Goal: Find contact information: Find contact information

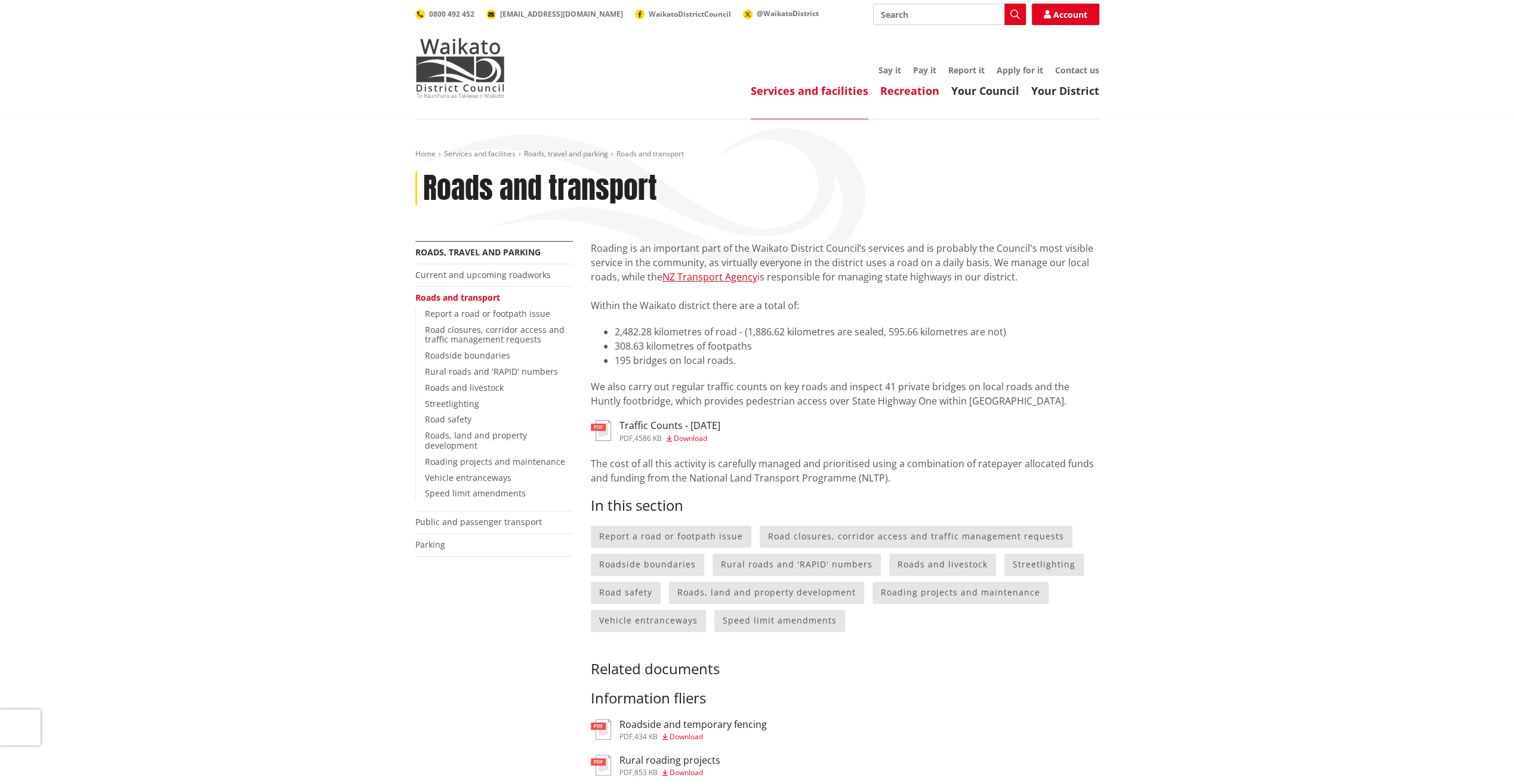
click at [911, 89] on link "Recreation" at bounding box center [910, 91] width 59 height 14
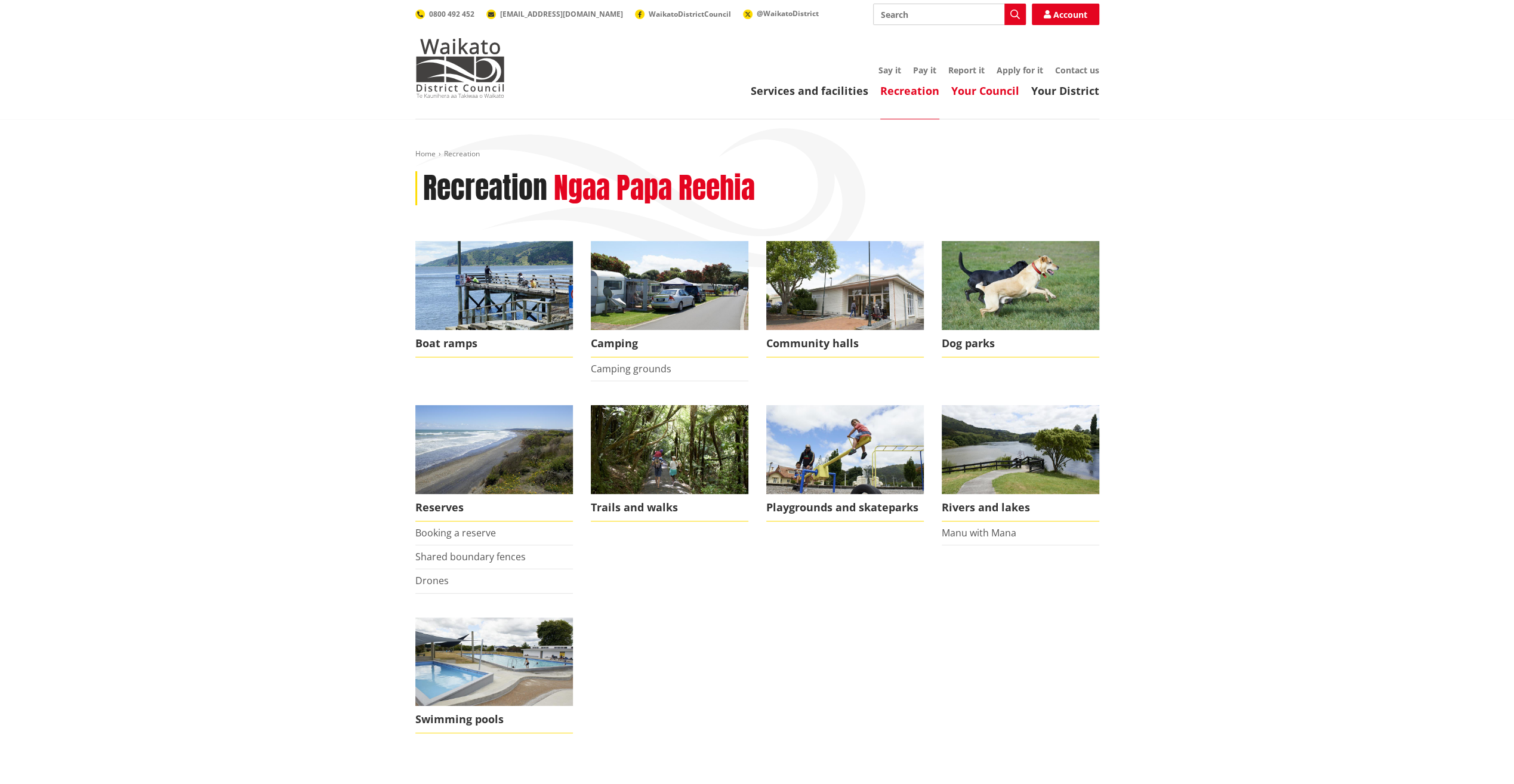
click at [987, 93] on link "Your Council" at bounding box center [985, 91] width 68 height 14
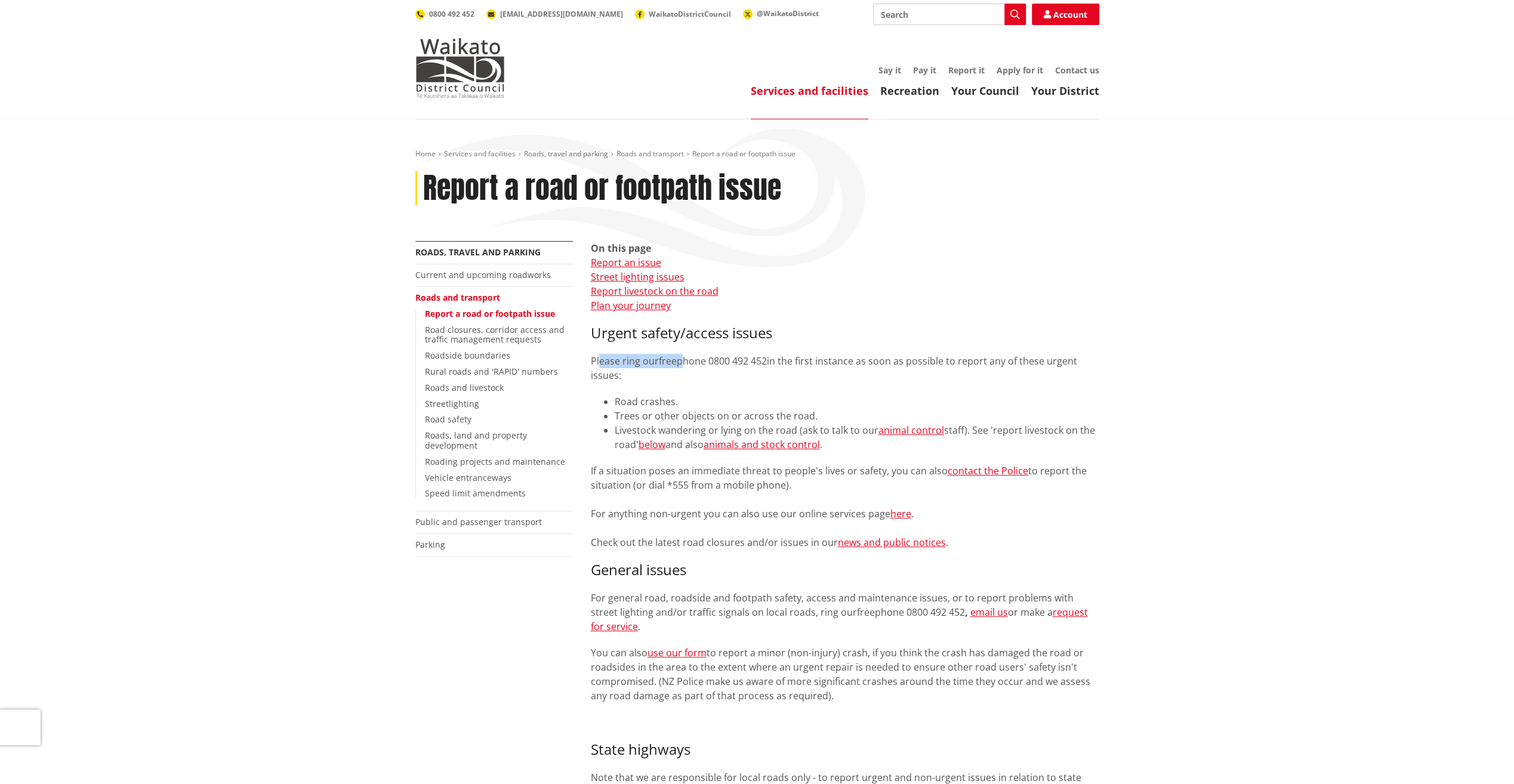
drag, startPoint x: 601, startPoint y: 361, endPoint x: 678, endPoint y: 359, distance: 77.0
click at [678, 359] on p "Please ring our freephone 0800 492 452 in the first instance as soon as possibl…" at bounding box center [845, 368] width 508 height 29
drag, startPoint x: 678, startPoint y: 359, endPoint x: 820, endPoint y: 411, distance: 151.2
click at [820, 411] on li "Trees or other objects on or across the road." at bounding box center [857, 416] width 485 height 14
drag, startPoint x: 592, startPoint y: 362, endPoint x: 761, endPoint y: 353, distance: 169.2
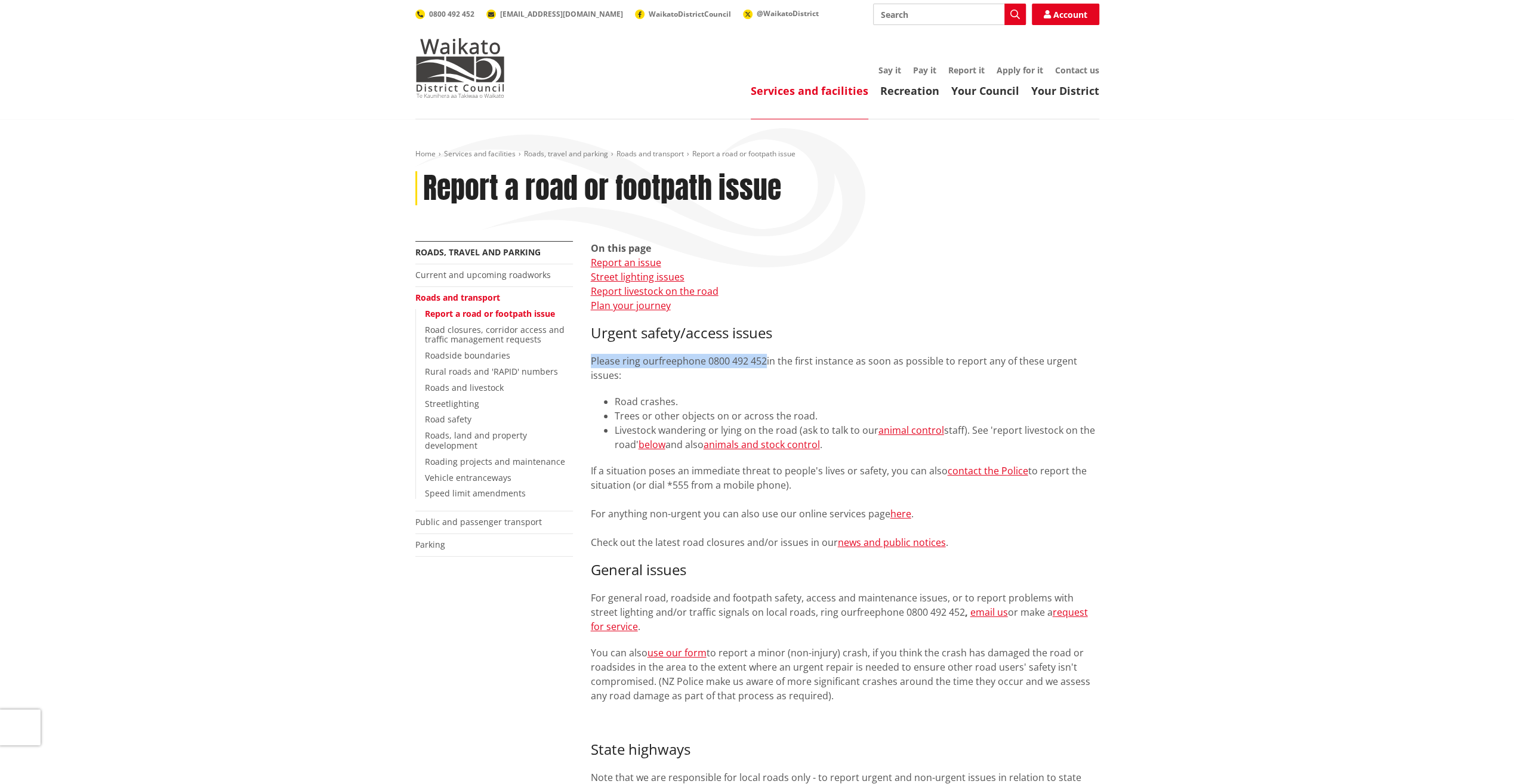
drag, startPoint x: 761, startPoint y: 353, endPoint x: 901, endPoint y: 362, distance: 140.3
click at [901, 362] on span "in the first instance as soon as possible to report any of these urgent issues:" at bounding box center [833, 368] width 486 height 27
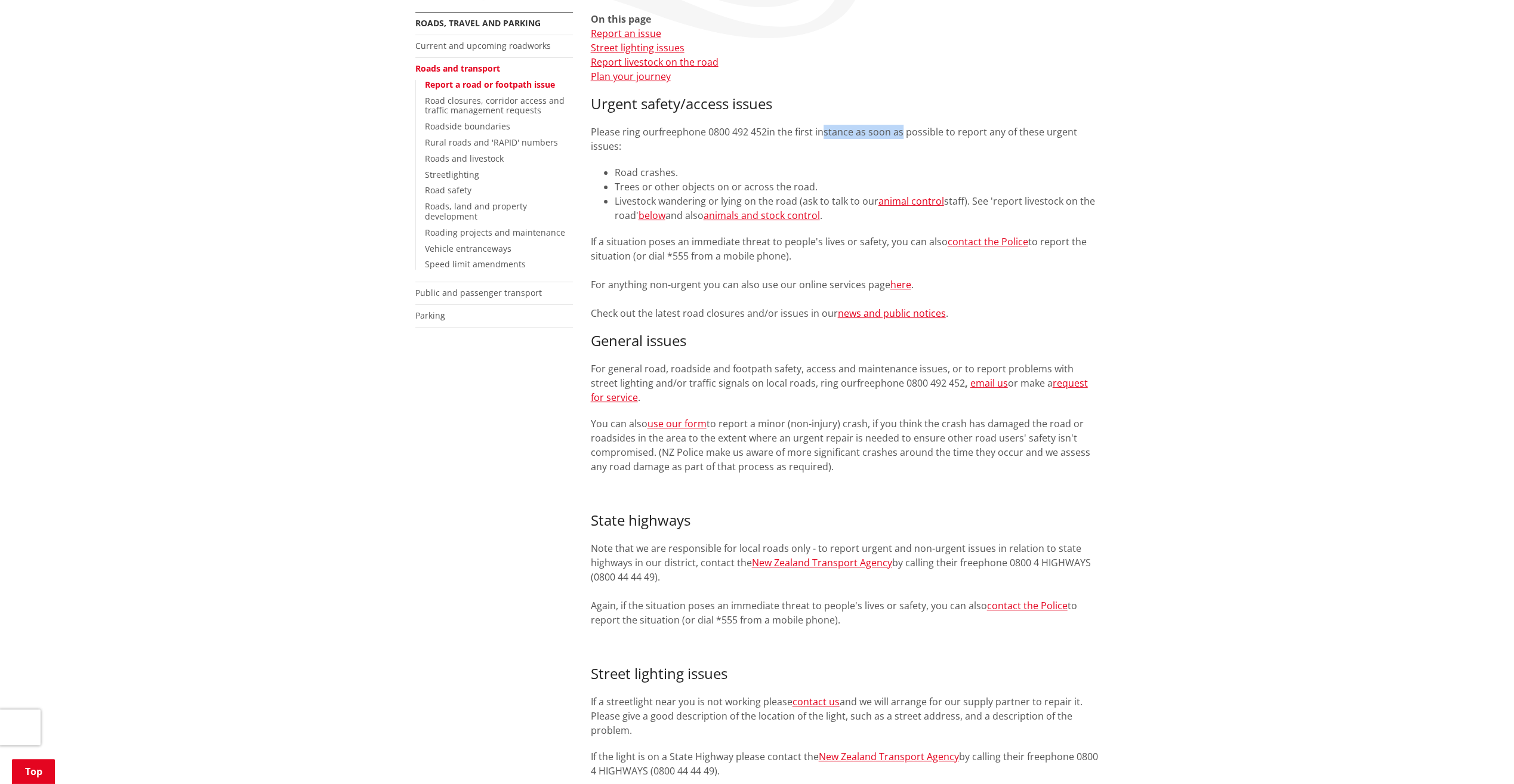
scroll to position [231, 0]
click at [971, 381] on link "email us" at bounding box center [989, 382] width 38 height 13
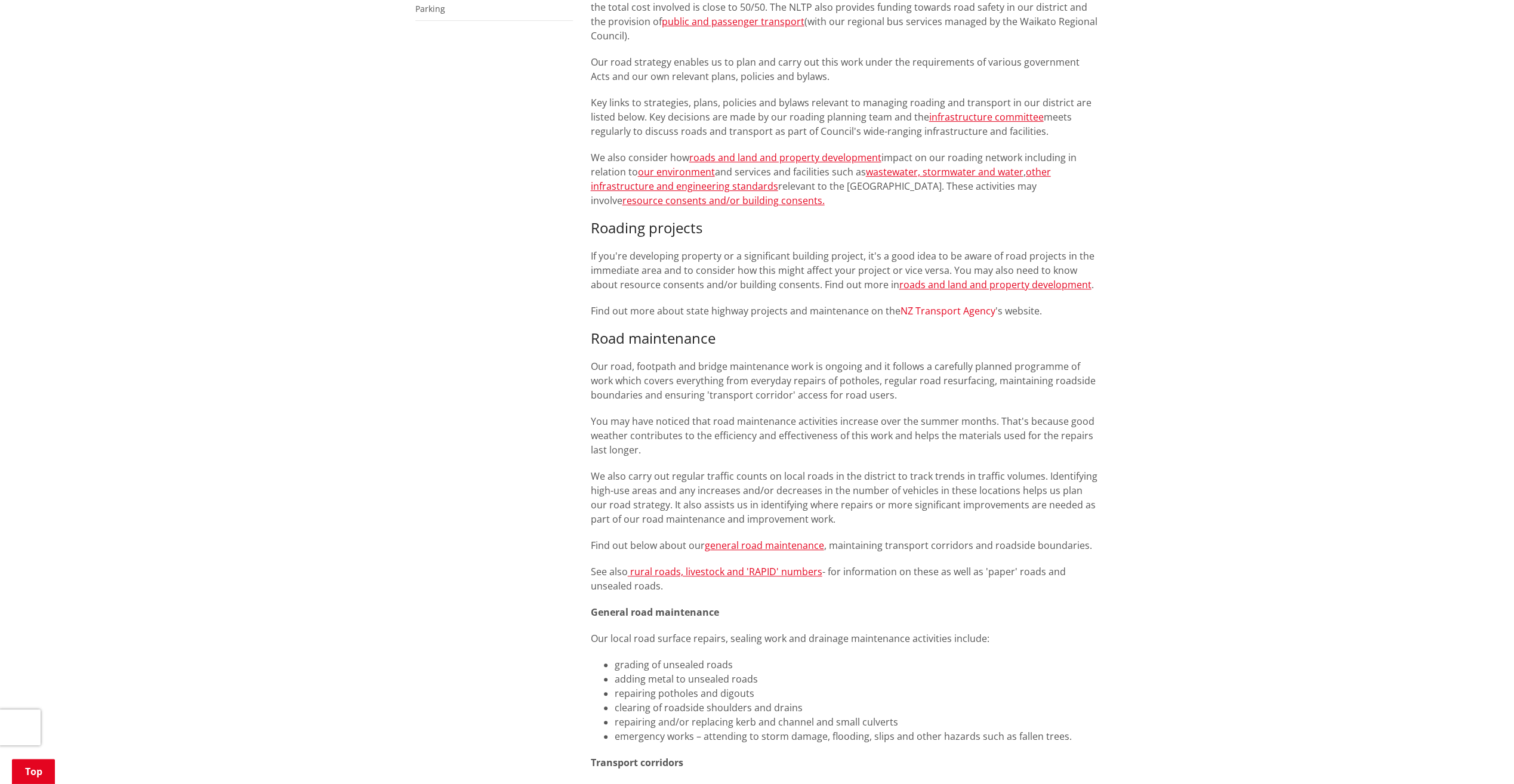
scroll to position [536, 0]
click at [801, 547] on link "general road maintenance" at bounding box center [764, 545] width 119 height 13
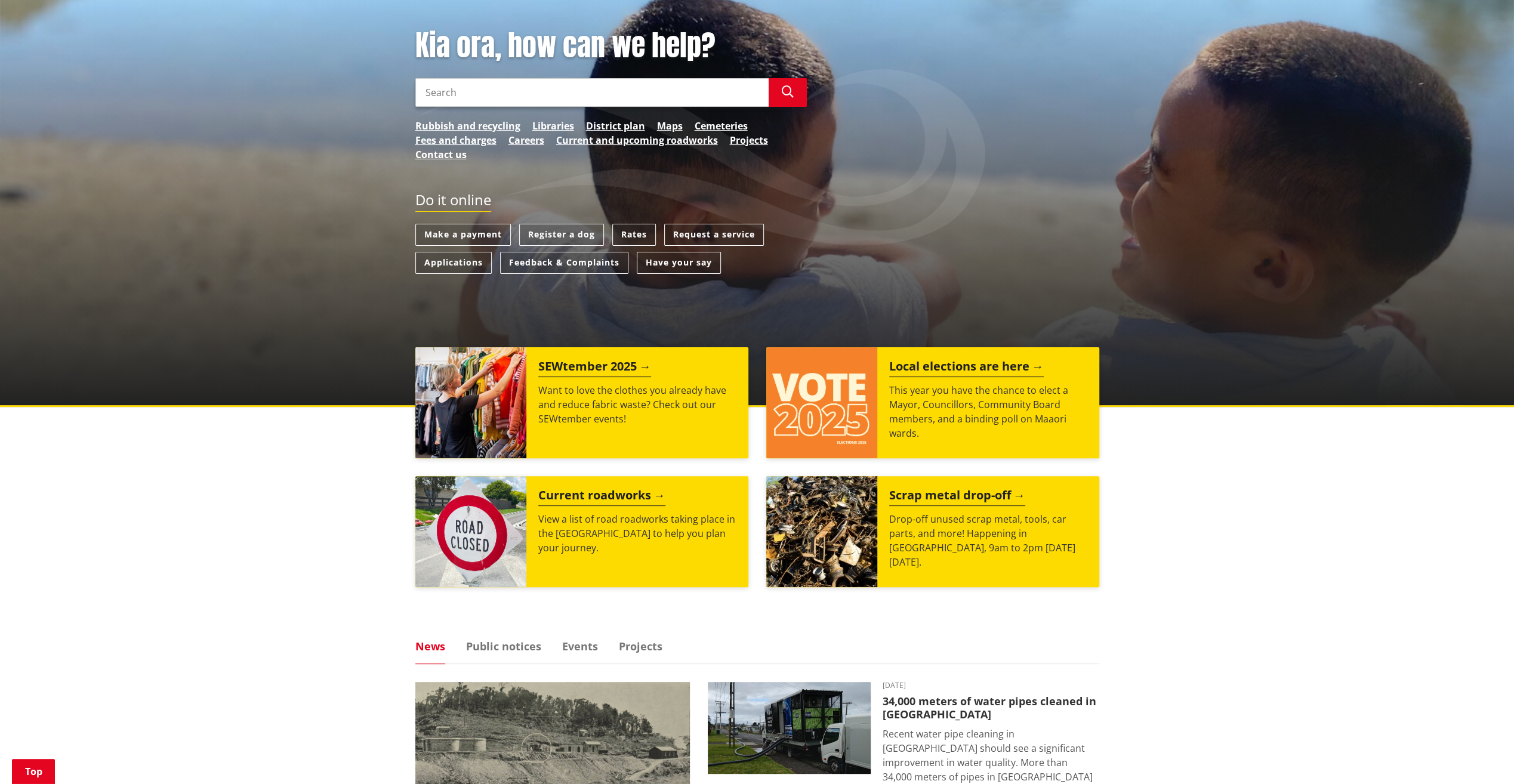
scroll to position [149, 0]
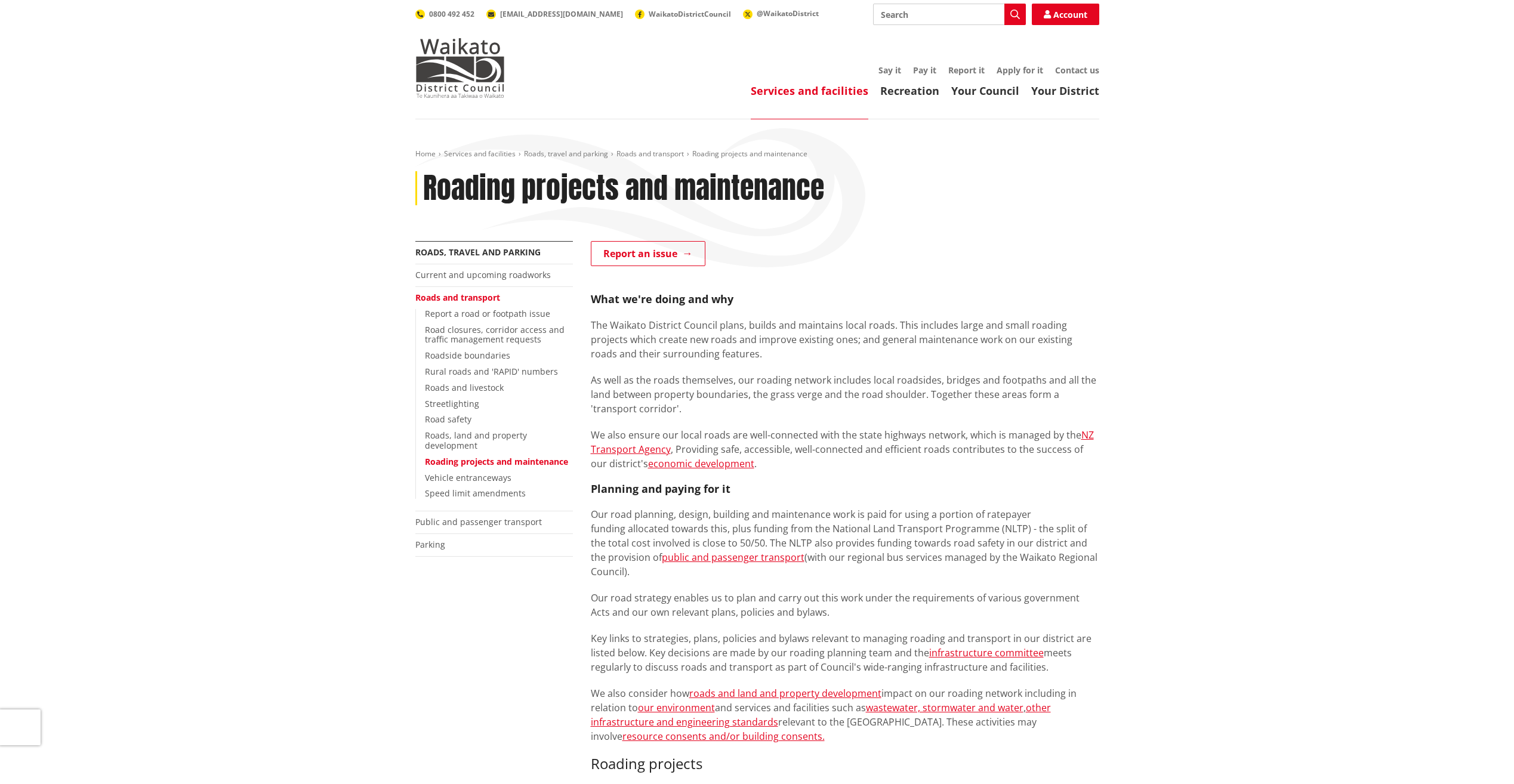
scroll to position [536, 0]
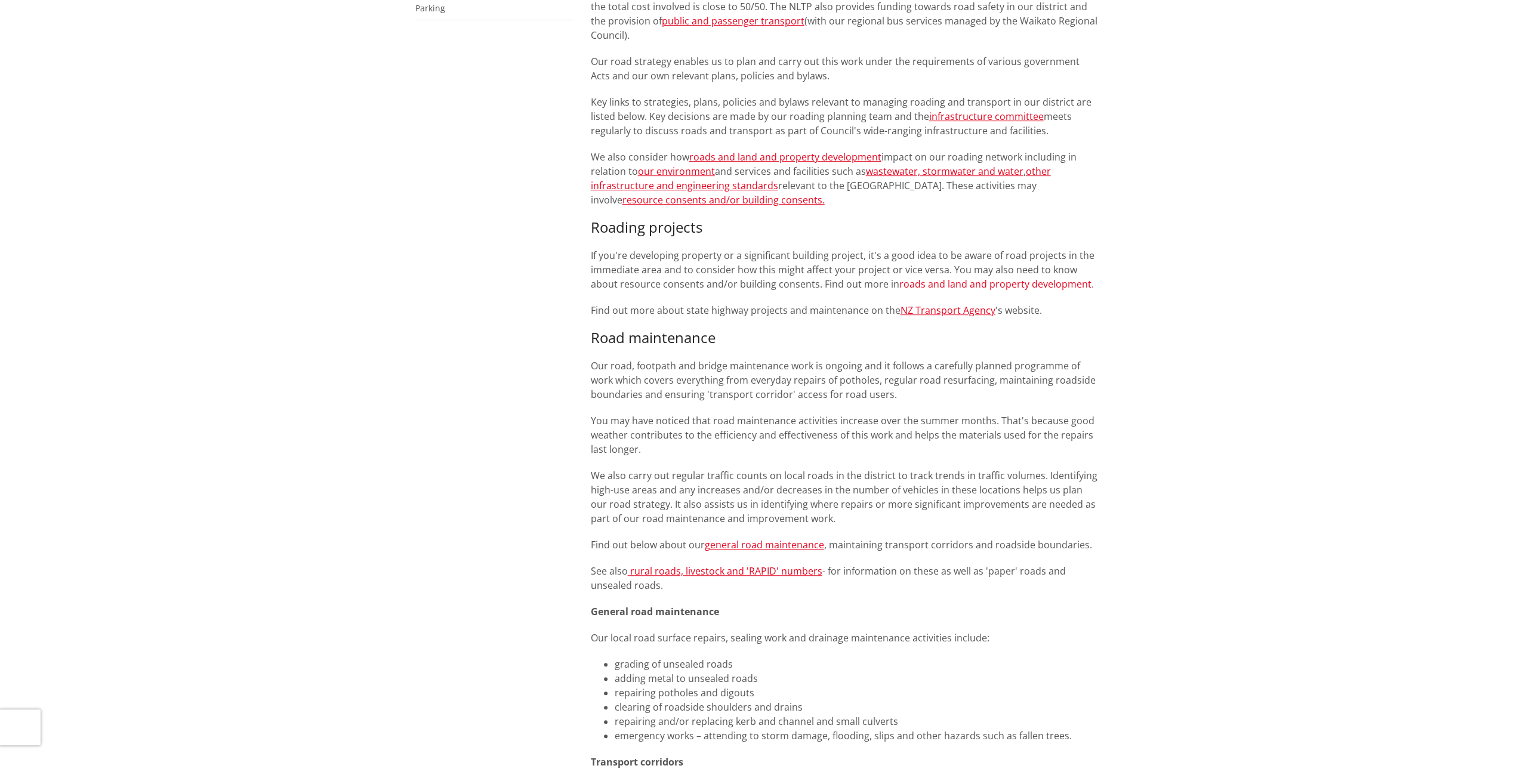
click at [1024, 282] on link "roads and land and property development" at bounding box center [996, 284] width 192 height 13
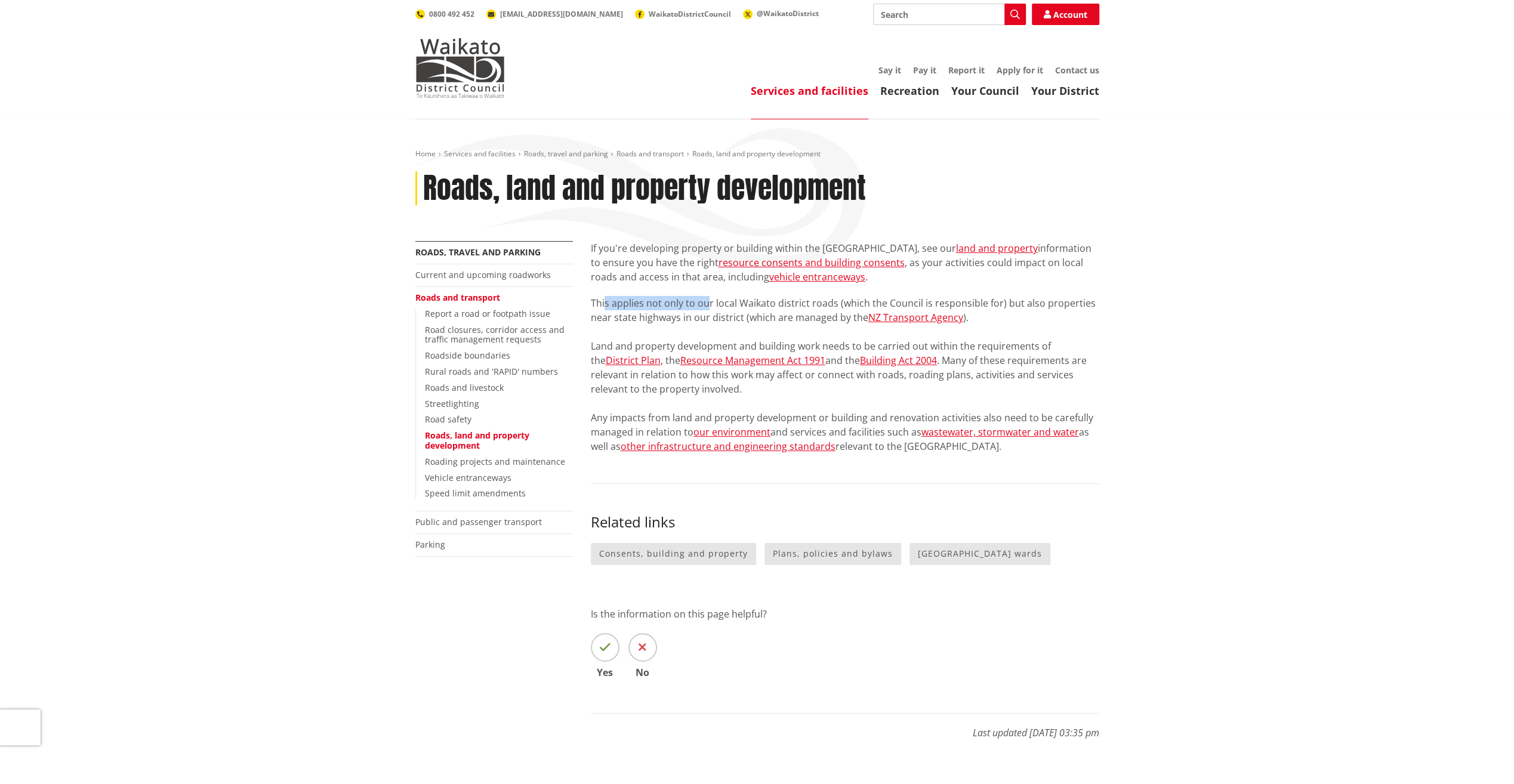
drag, startPoint x: 605, startPoint y: 306, endPoint x: 708, endPoint y: 308, distance: 103.0
click at [708, 308] on p "This applies not only to our local Waikato district roads (which the Council is…" at bounding box center [845, 375] width 508 height 158
drag, startPoint x: 708, startPoint y: 308, endPoint x: 781, endPoint y: 307, distance: 73.0
click at [781, 307] on p "This applies not only to our local Waikato district roads (which the Council is…" at bounding box center [845, 375] width 508 height 158
drag, startPoint x: 612, startPoint y: 419, endPoint x: 722, endPoint y: 420, distance: 110.0
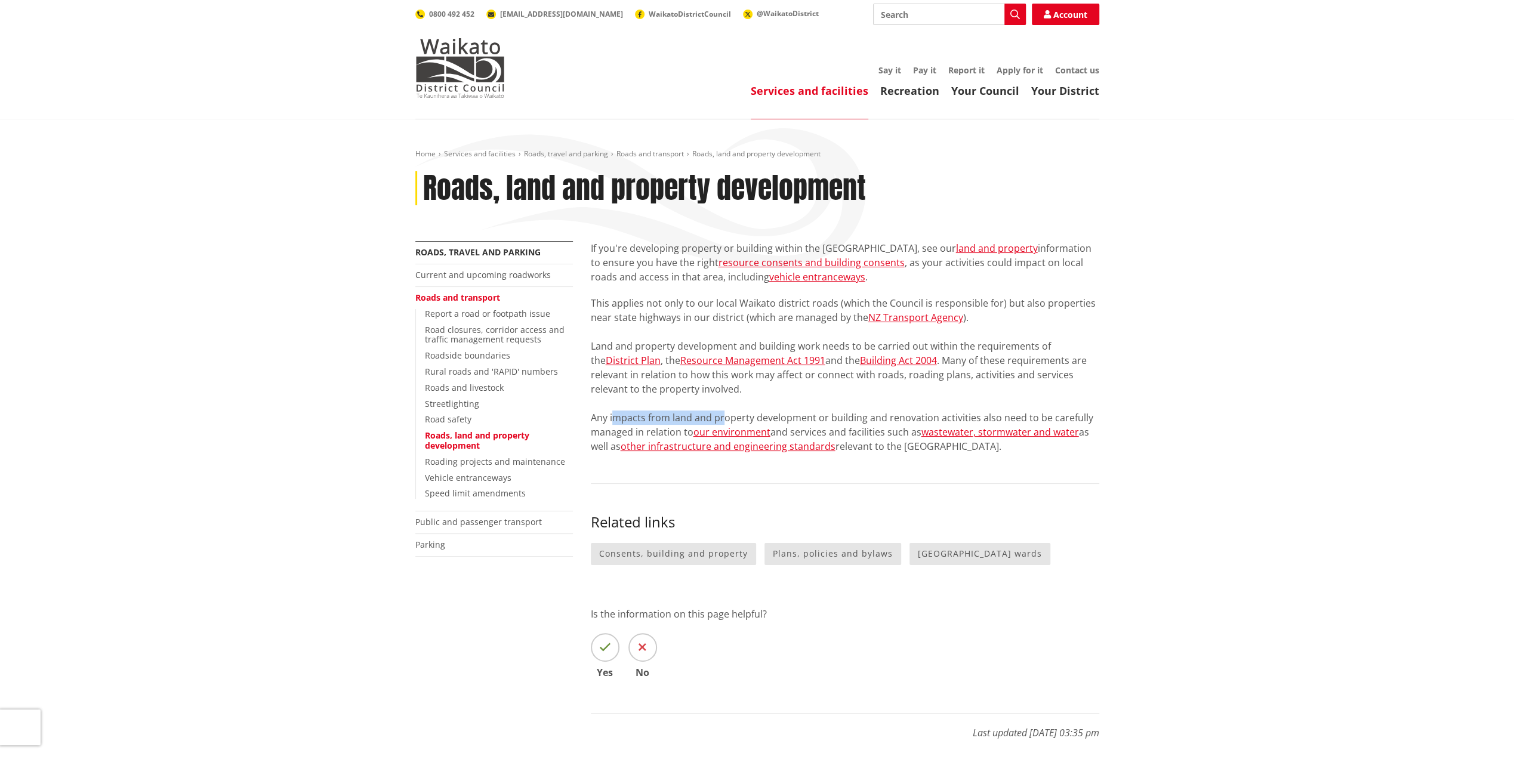
click at [722, 420] on p "This applies not only to our local Waikato district roads (which the Council is…" at bounding box center [845, 375] width 508 height 158
click at [819, 275] on link "vehicle entranceways" at bounding box center [817, 277] width 96 height 13
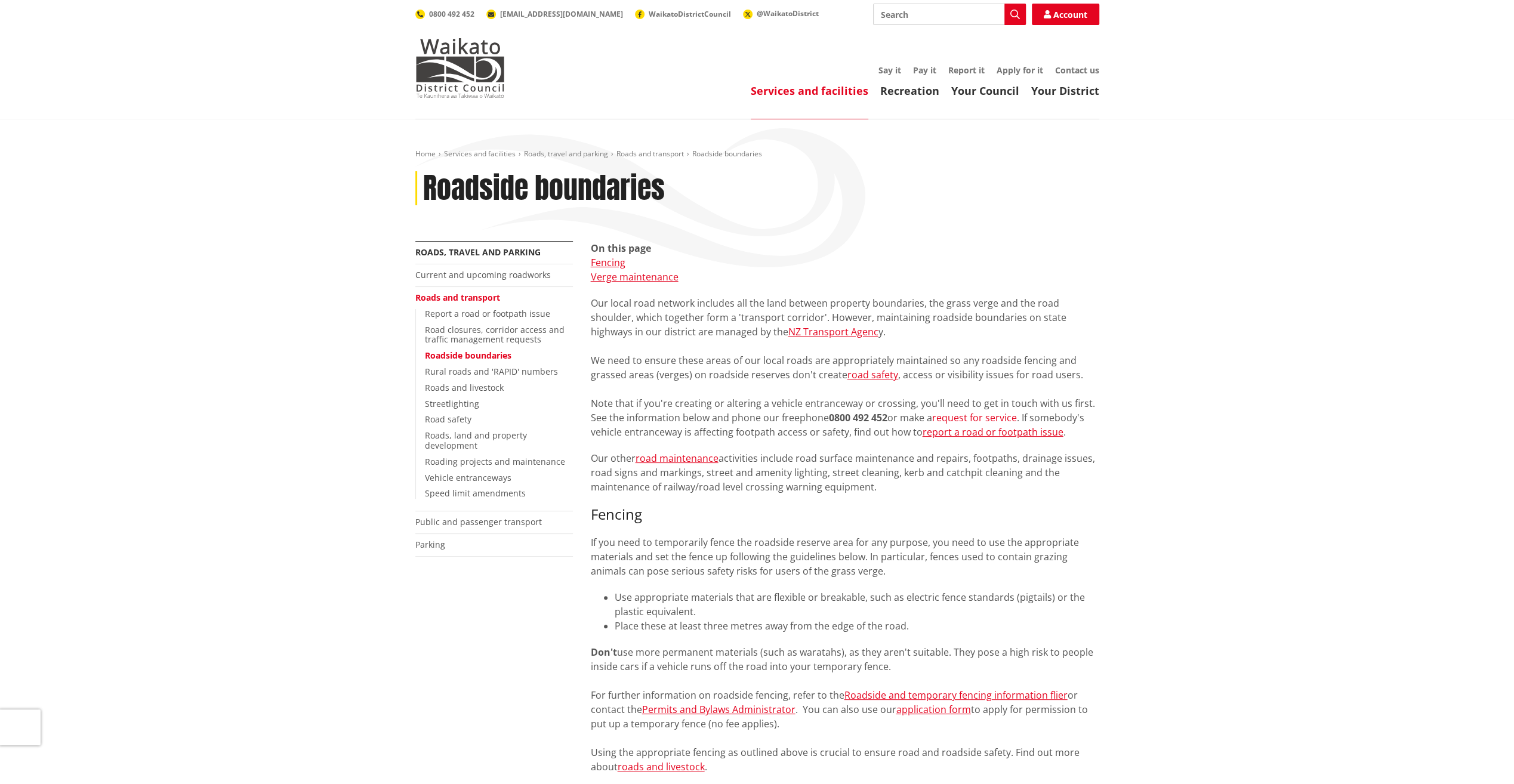
click at [969, 418] on link "request for service" at bounding box center [975, 418] width 85 height 13
click at [696, 455] on link "road maintenance" at bounding box center [677, 458] width 83 height 13
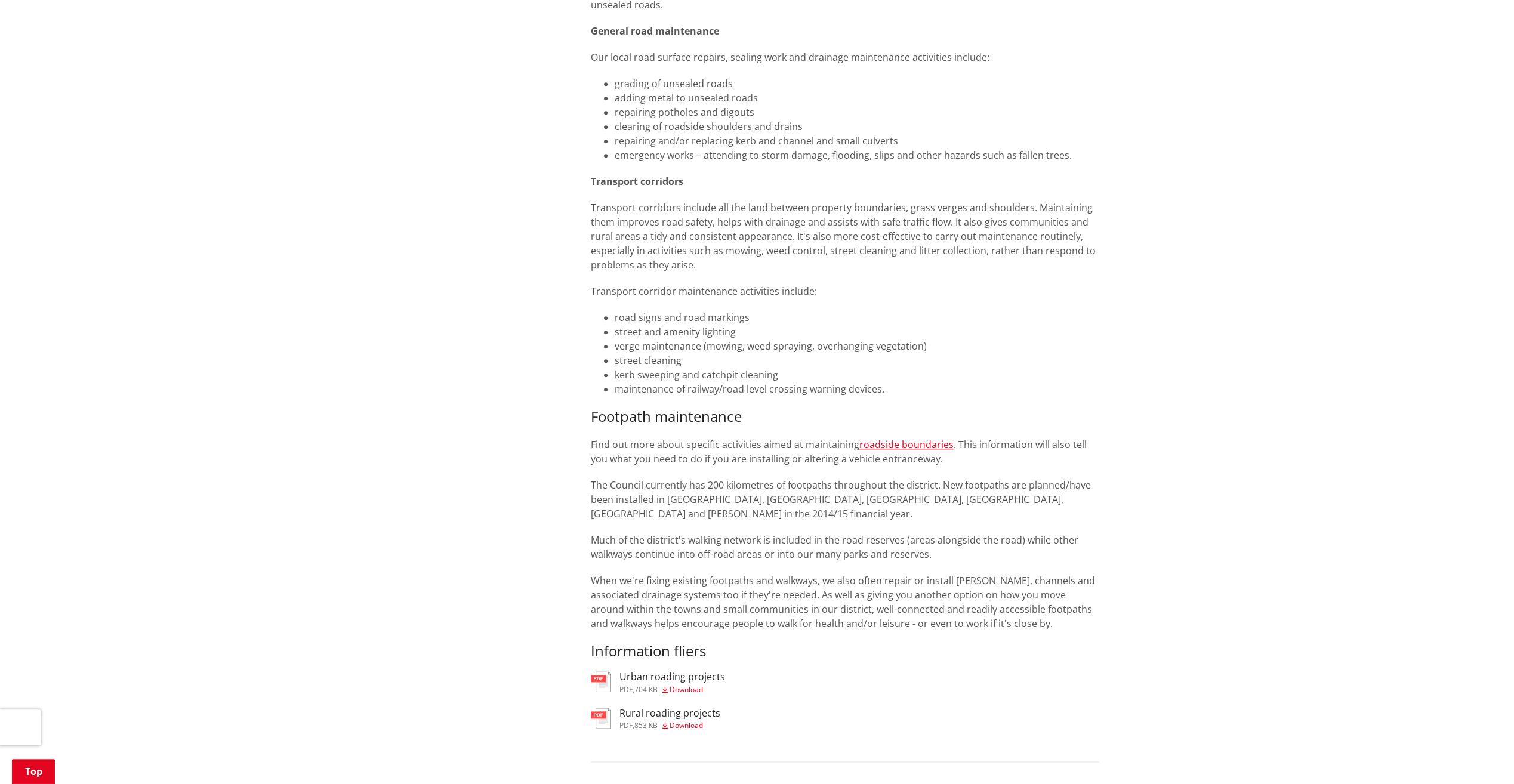
scroll to position [1118, 0]
click at [912, 448] on link "roadside boundaries" at bounding box center [907, 443] width 94 height 13
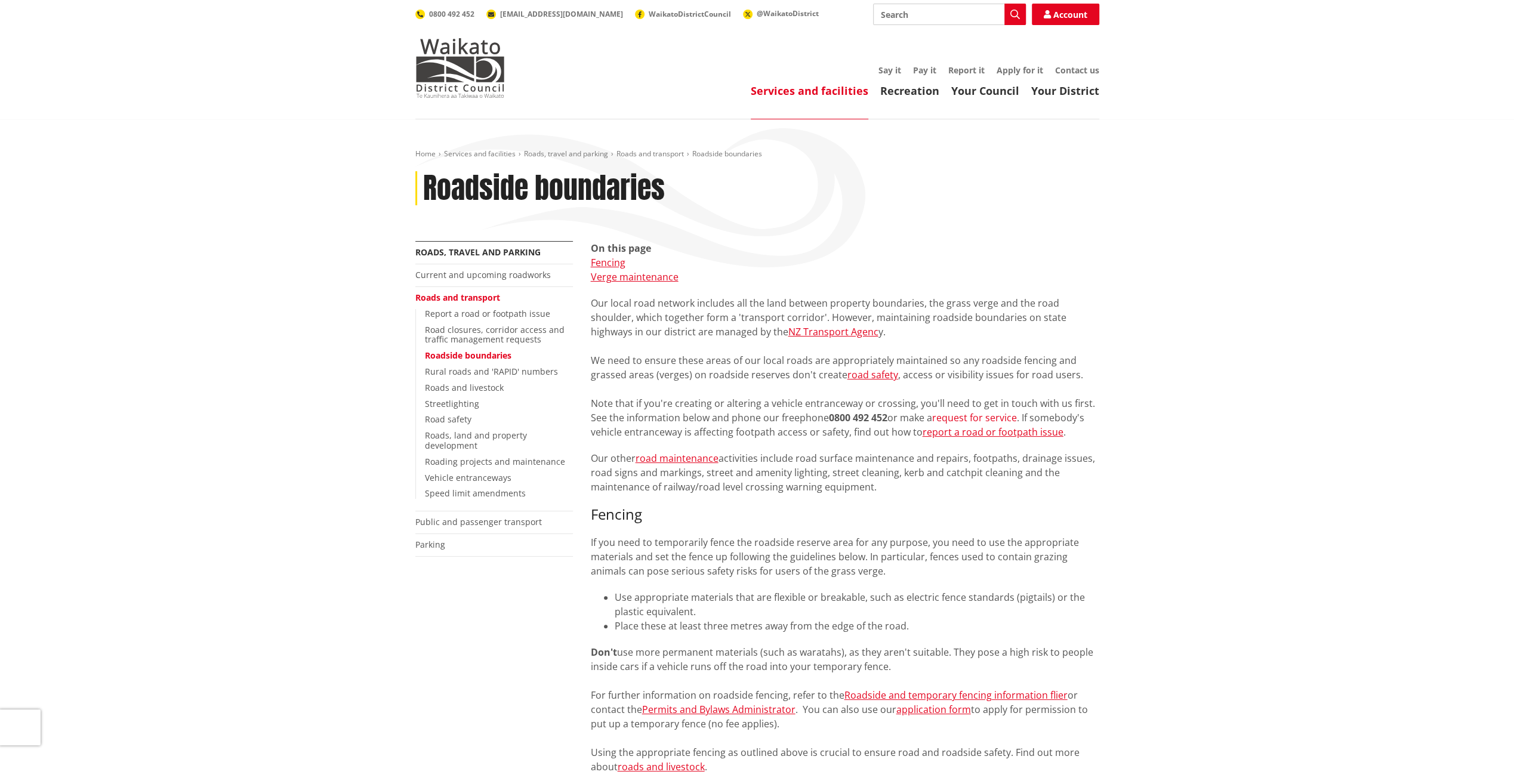
click at [1006, 418] on link "request for service" at bounding box center [975, 418] width 85 height 13
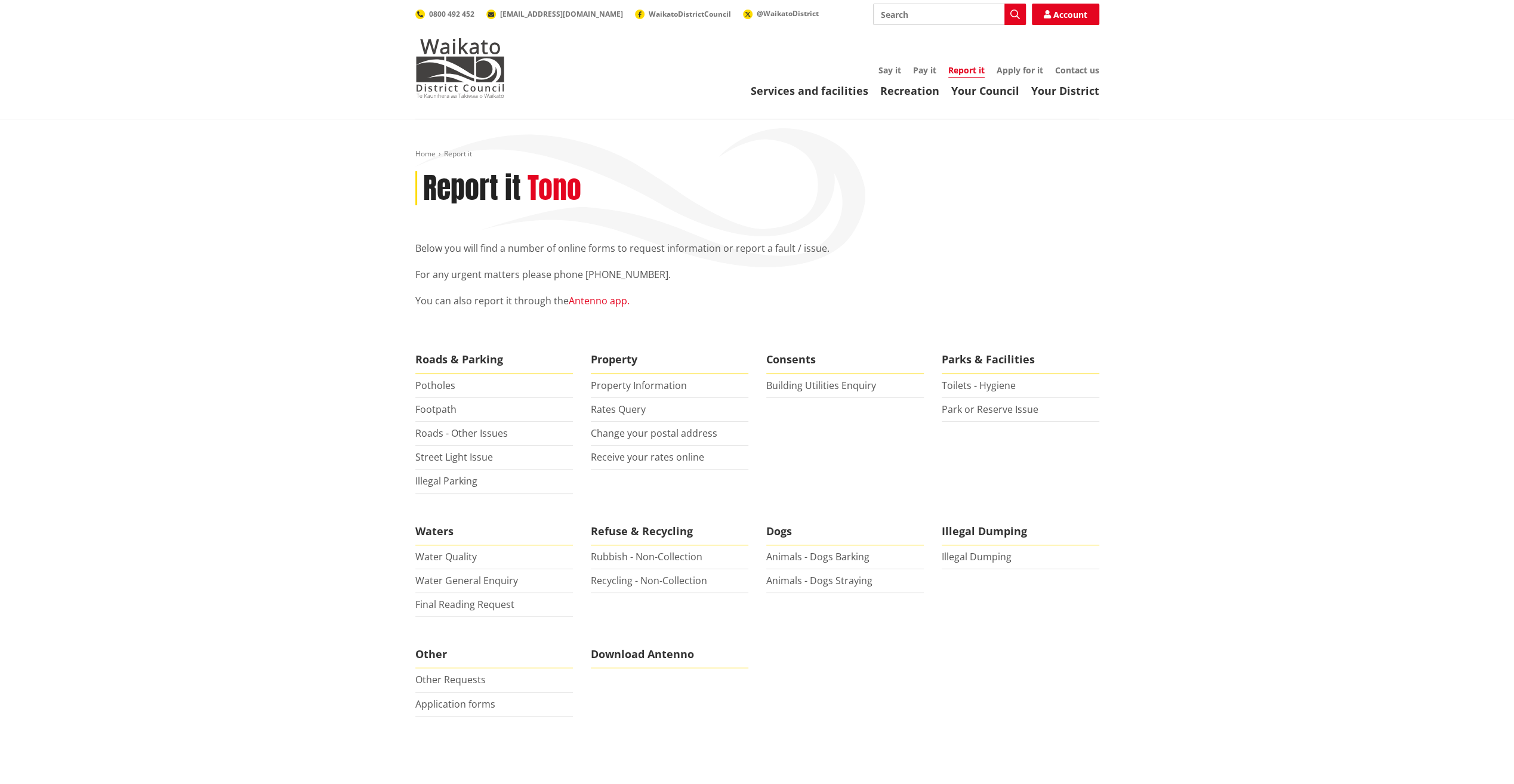
click at [609, 297] on link "Antenno app." at bounding box center [599, 301] width 61 height 13
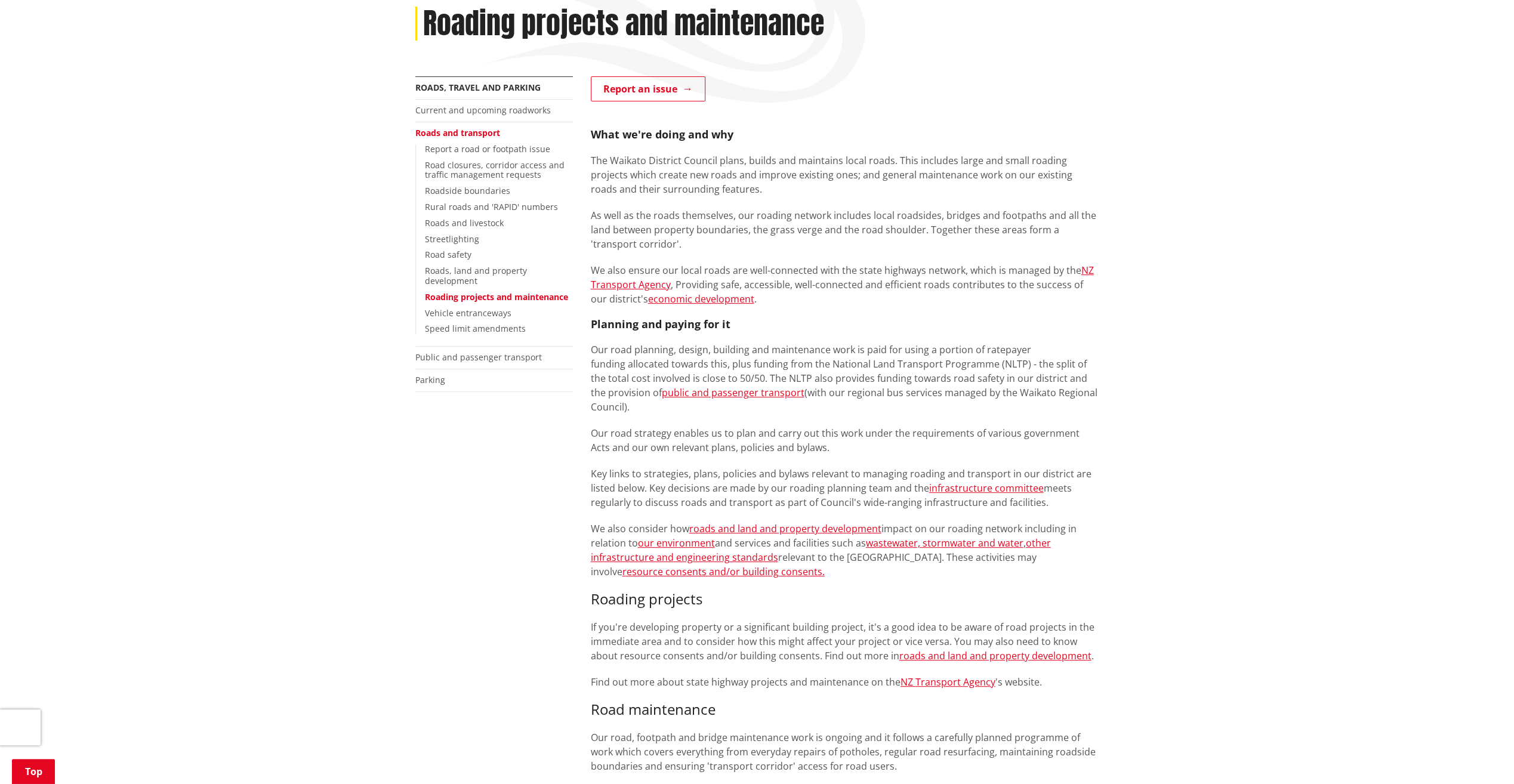
scroll to position [164, 0]
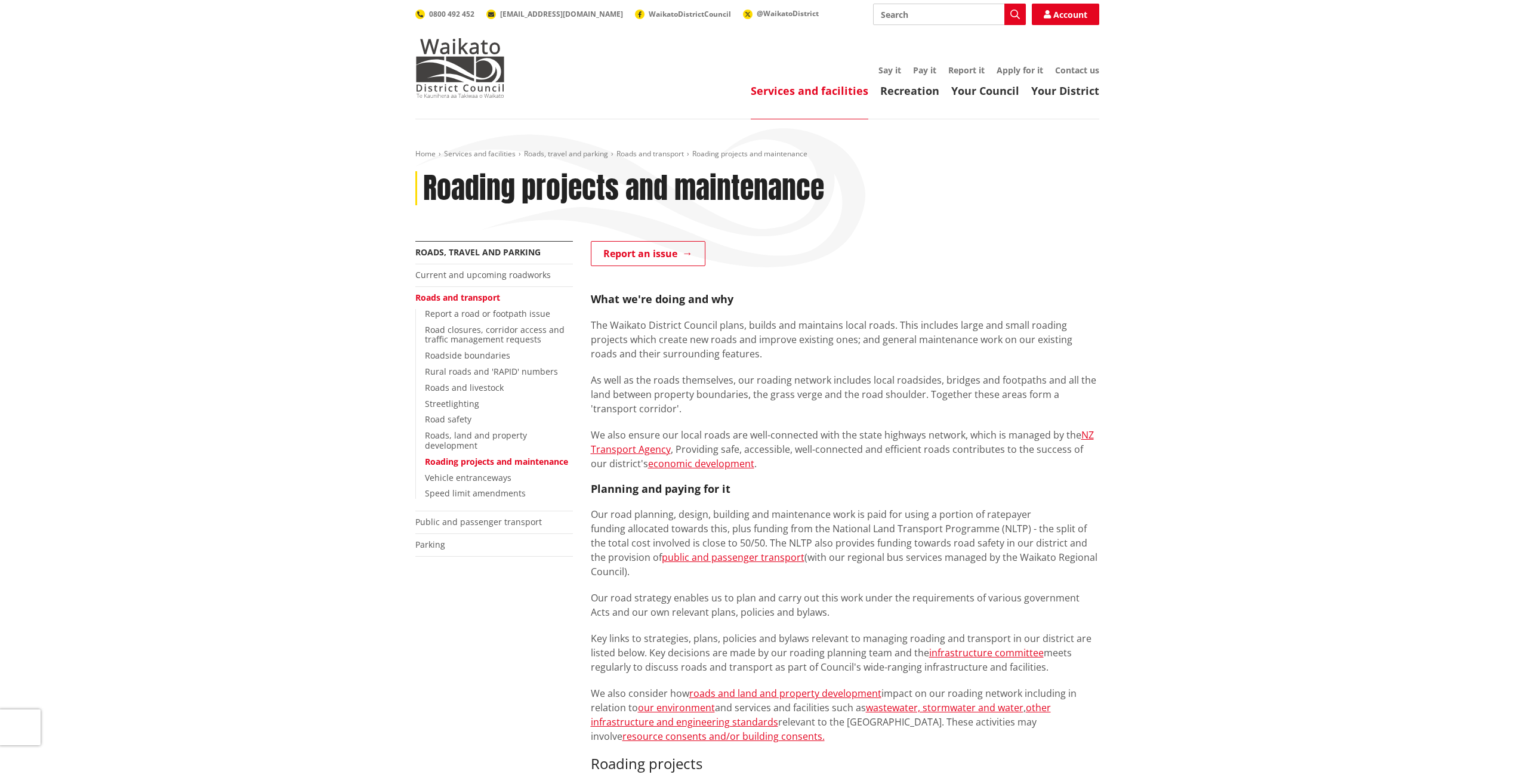
scroll to position [536, 0]
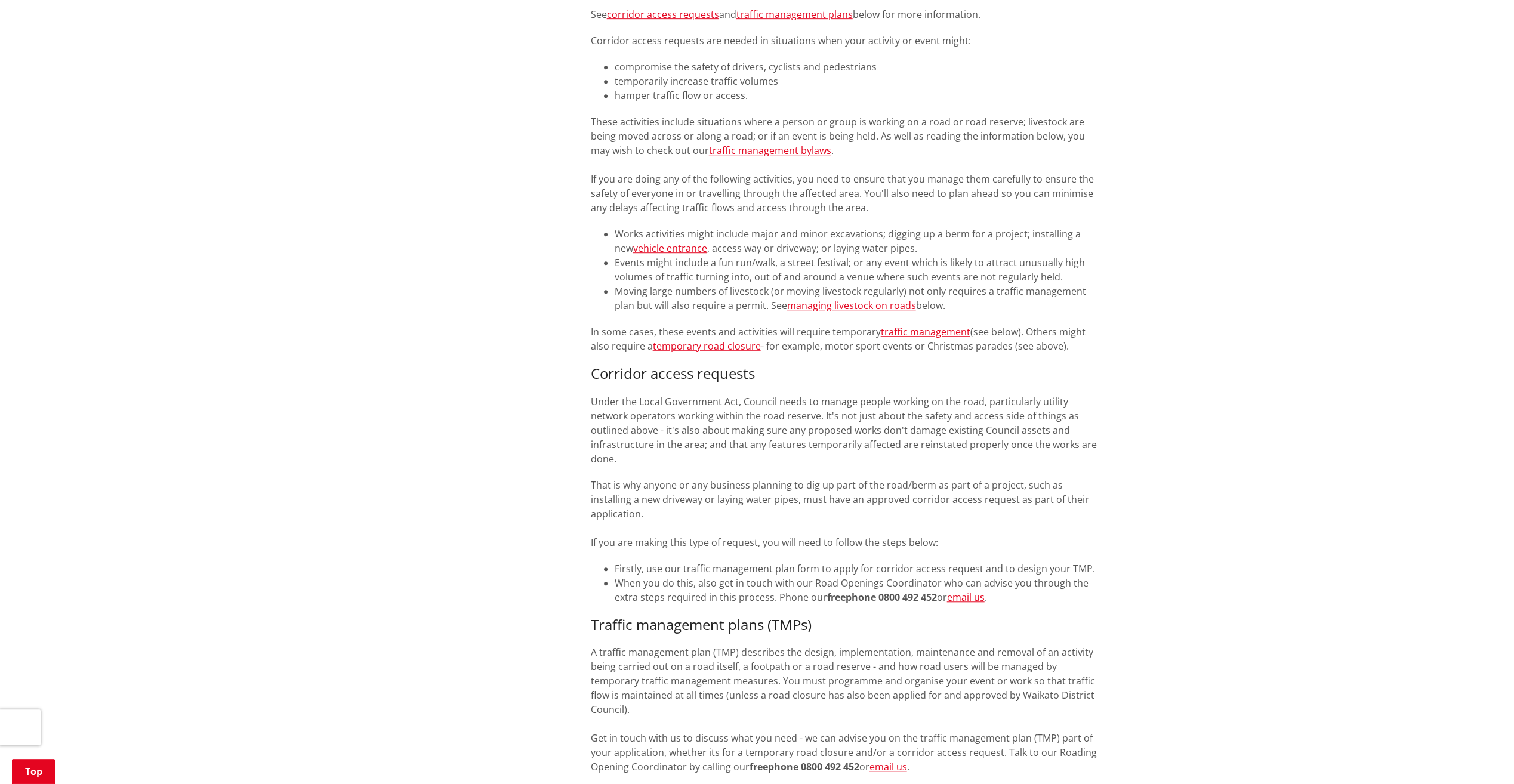
scroll to position [710, 0]
click at [968, 590] on link "email us" at bounding box center [966, 596] width 38 height 13
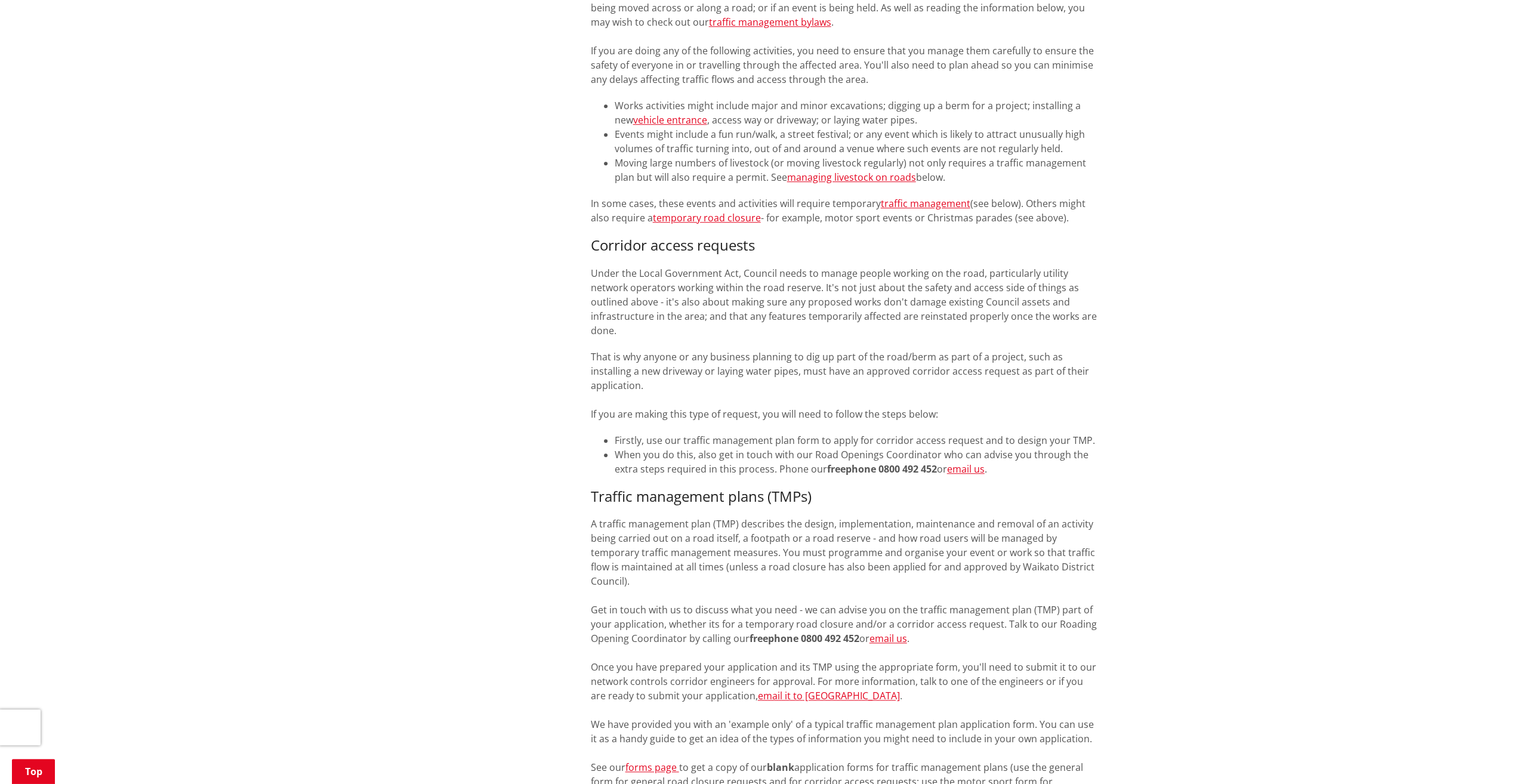
scroll to position [837, 0]
click at [451, 361] on div "More from this section Roads, travel and parking Current and upcoming roadworks…" at bounding box center [757, 793] width 702 height 2708
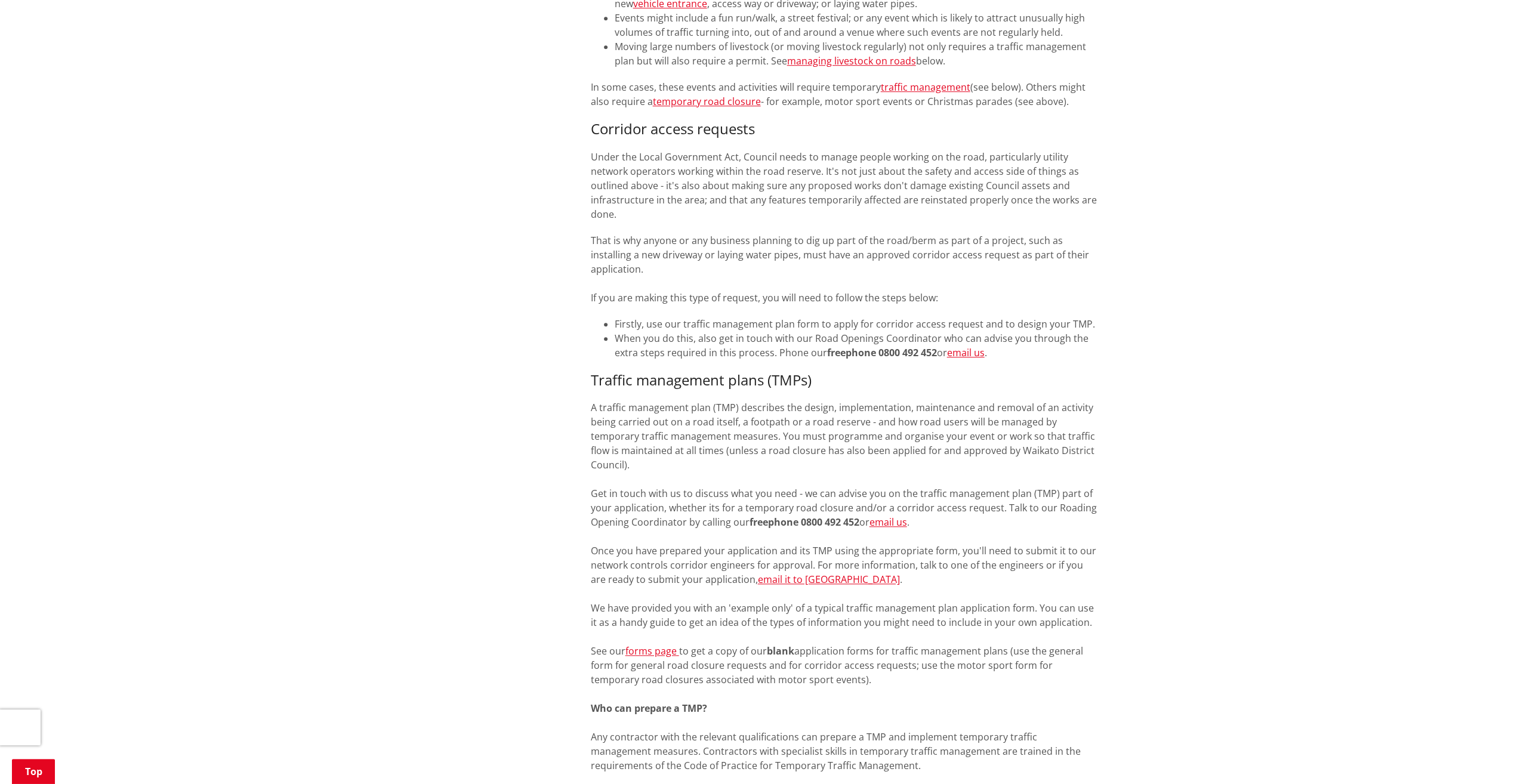
scroll to position [955, 0]
click at [766, 572] on link "email it to [GEOGRAPHIC_DATA]" at bounding box center [828, 578] width 142 height 13
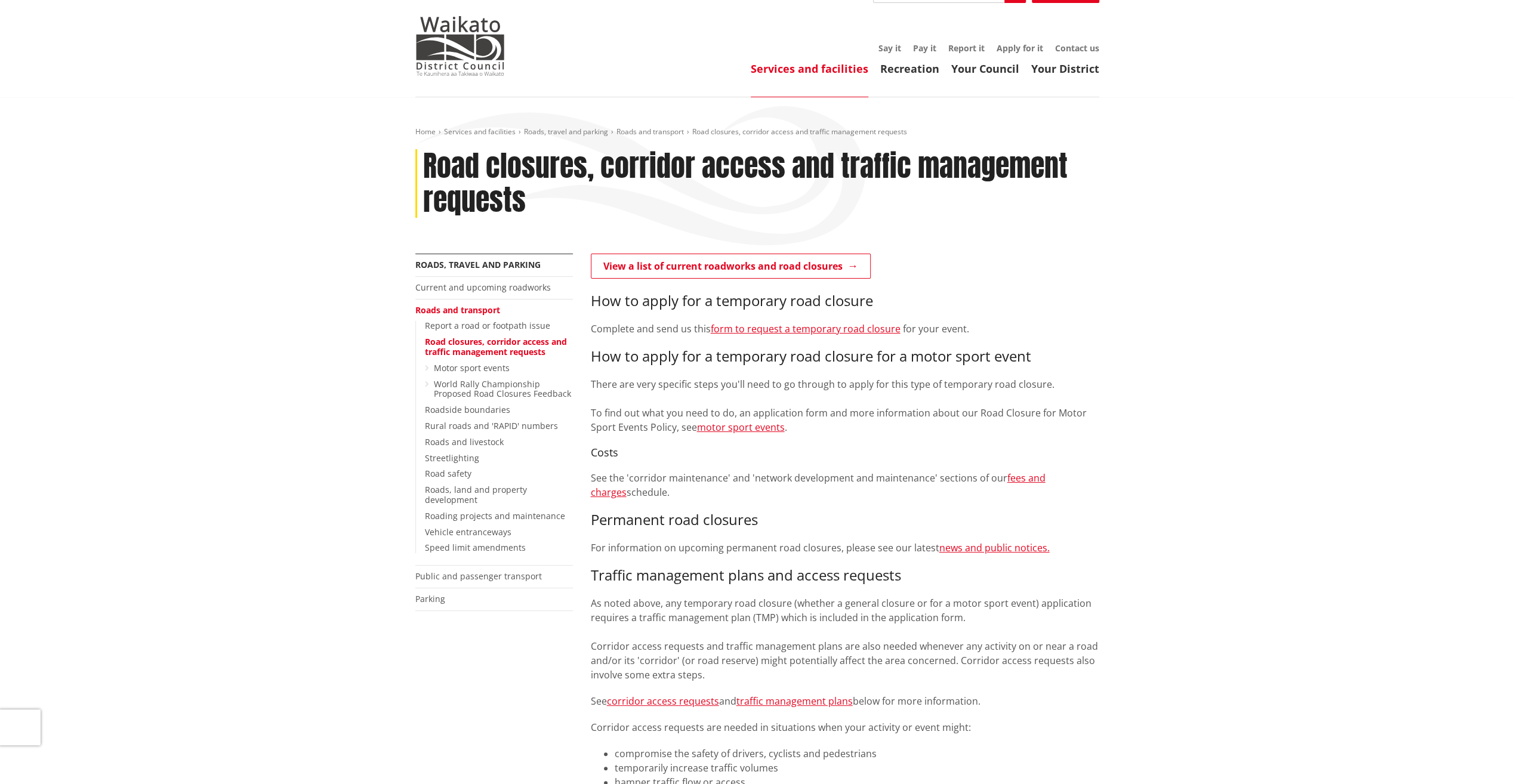
scroll to position [0, 0]
